Goal: Task Accomplishment & Management: Use online tool/utility

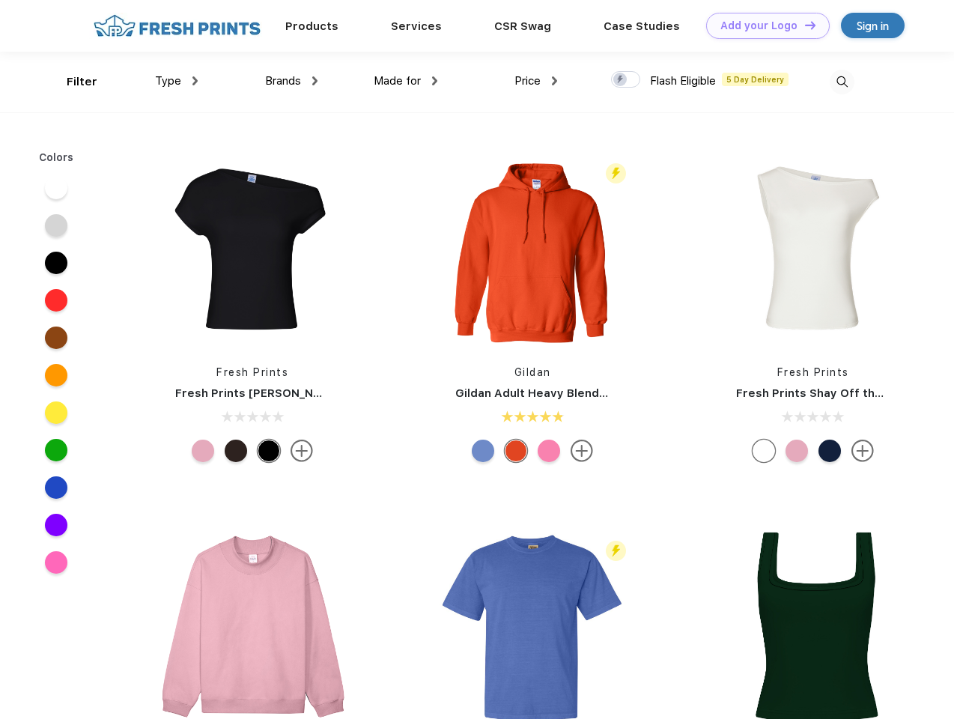
scroll to position [1, 0]
click at [762, 25] on link "Add your Logo Design Tool" at bounding box center [768, 26] width 124 height 26
click at [0, 0] on div "Design Tool" at bounding box center [0, 0] width 0 height 0
click at [803, 25] on link "Add your Logo Design Tool" at bounding box center [768, 26] width 124 height 26
click at [72, 82] on div "Filter" at bounding box center [82, 81] width 31 height 17
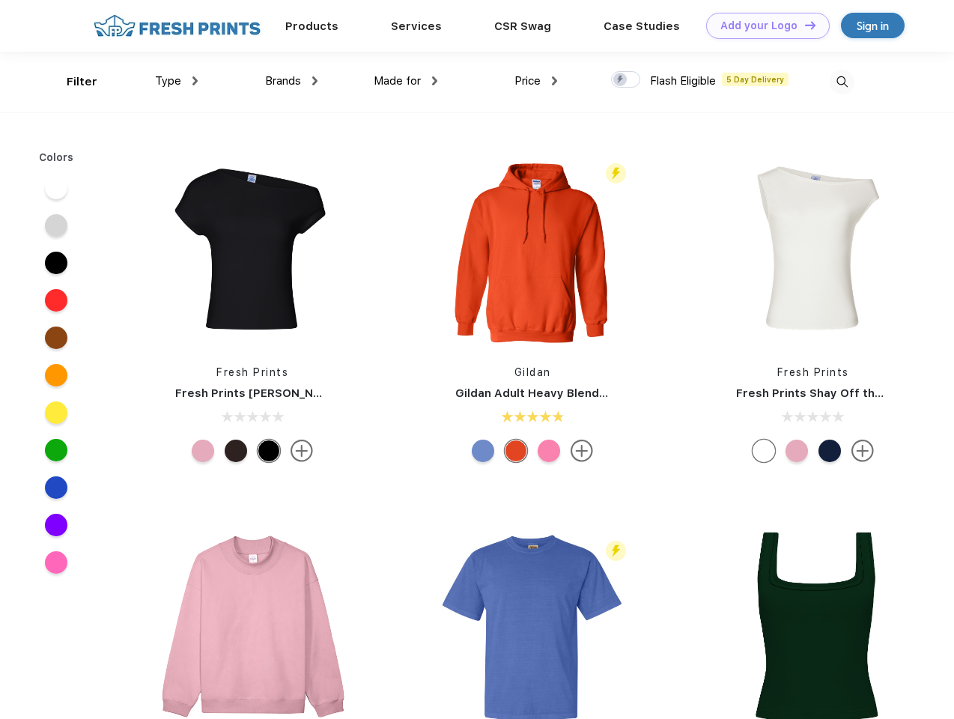
click at [177, 81] on span "Type" at bounding box center [168, 80] width 26 height 13
click at [291, 81] on span "Brands" at bounding box center [283, 80] width 36 height 13
click at [406, 81] on span "Made for" at bounding box center [397, 80] width 47 height 13
click at [536, 81] on span "Price" at bounding box center [527, 80] width 26 height 13
click at [626, 80] on div at bounding box center [625, 79] width 29 height 16
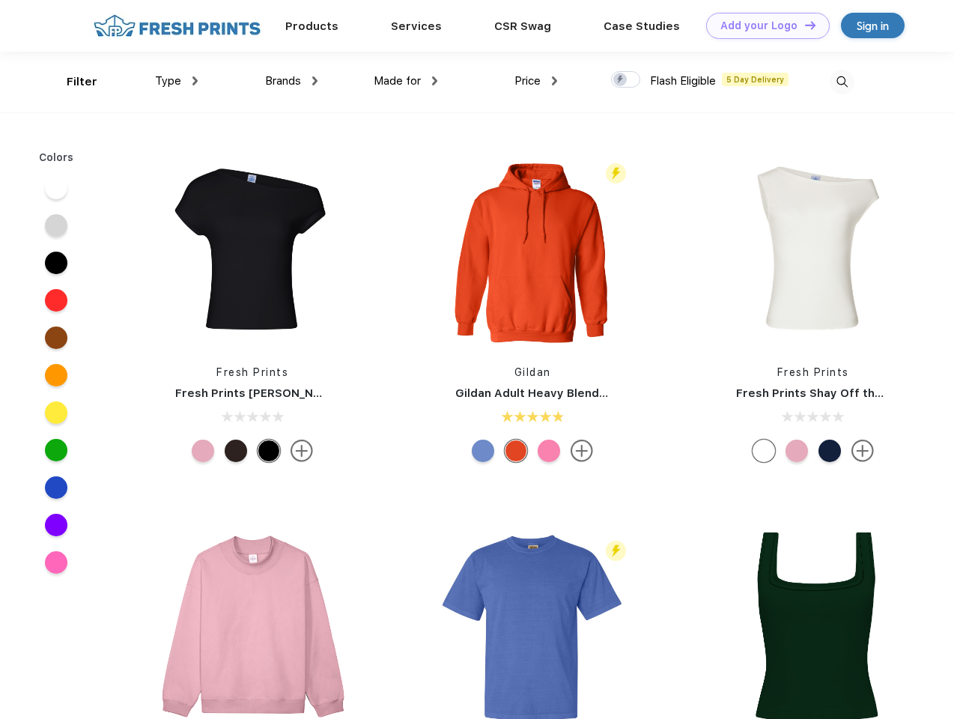
click at [621, 80] on input "checkbox" at bounding box center [616, 75] width 10 height 10
click at [842, 82] on img at bounding box center [842, 82] width 25 height 25
